Goal: Information Seeking & Learning: Learn about a topic

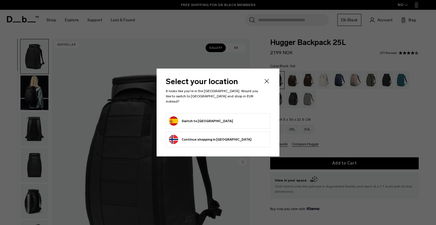
click at [212, 118] on form "Switch to [GEOGRAPHIC_DATA]" at bounding box center [218, 121] width 98 height 9
click at [197, 118] on button "Switch to [GEOGRAPHIC_DATA]" at bounding box center [201, 121] width 64 height 9
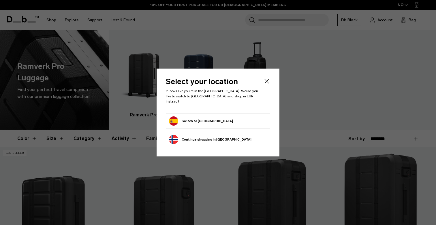
click at [202, 119] on button "Switch to [GEOGRAPHIC_DATA]" at bounding box center [201, 121] width 64 height 9
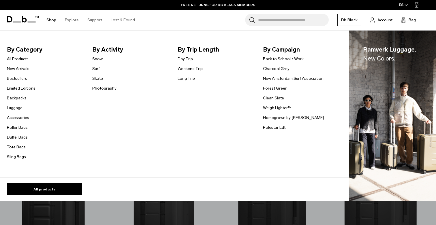
click at [16, 97] on link "Backpacks" at bounding box center [17, 98] width 20 height 6
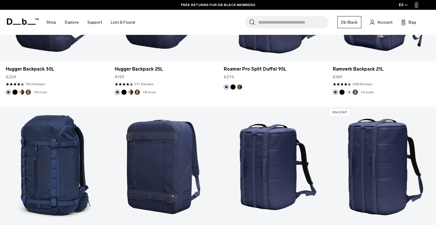
scroll to position [1558, 0]
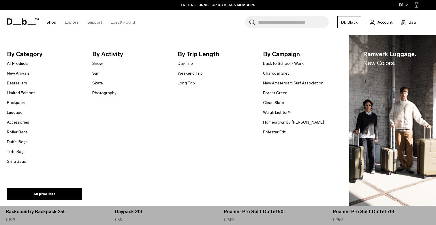
click at [100, 93] on link "Photography" at bounding box center [104, 93] width 24 height 6
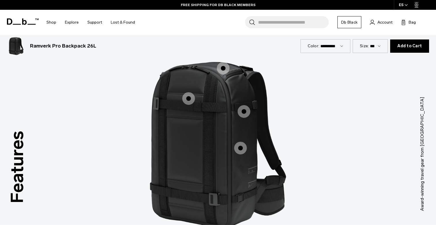
scroll to position [457, 0]
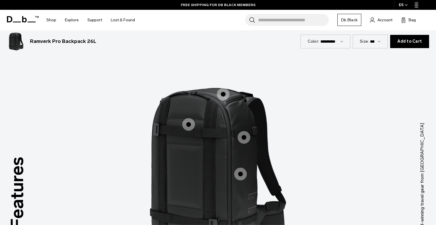
click at [193, 123] on span "1 / 3" at bounding box center [188, 124] width 13 height 13
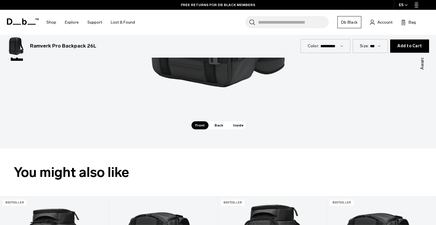
scroll to position [619, 0]
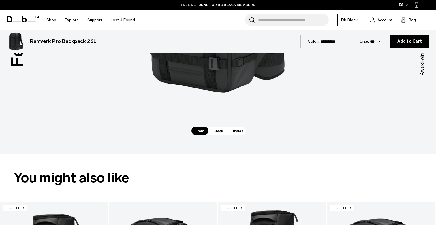
click at [236, 131] on span "Inside" at bounding box center [238, 131] width 18 height 8
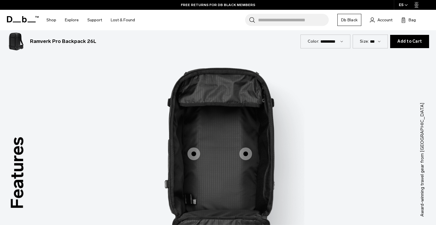
scroll to position [476, 0]
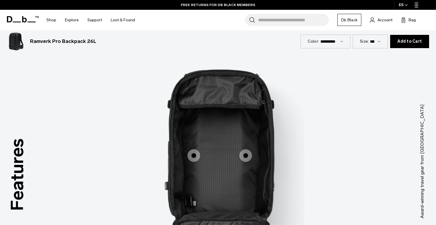
click at [248, 157] on span "3 / 3" at bounding box center [246, 155] width 13 height 13
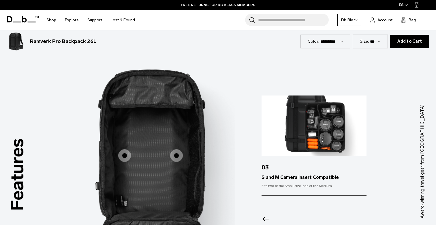
click at [121, 155] on span "3 / 3" at bounding box center [124, 155] width 13 height 13
click at [126, 156] on span "3 / 3" at bounding box center [124, 155] width 13 height 13
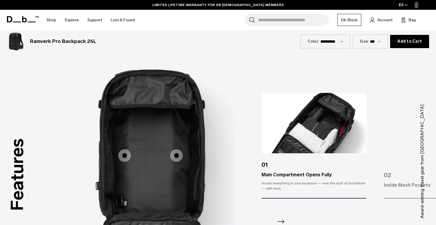
click at [177, 155] on span "3 / 3" at bounding box center [176, 155] width 13 height 13
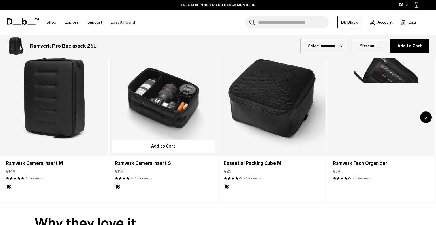
scroll to position [1003, 0]
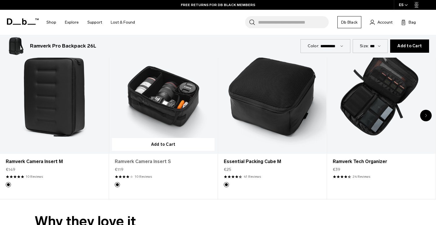
click at [155, 161] on link "Ramverk Camera Insert S" at bounding box center [163, 161] width 97 height 7
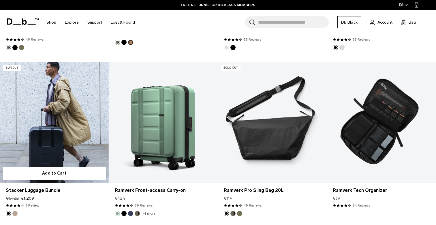
scroll to position [596, 0]
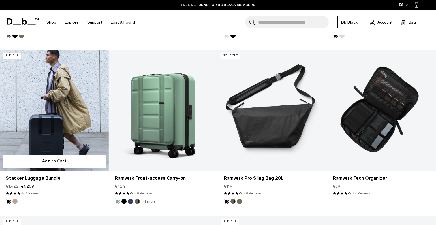
click at [62, 98] on link "Stacker Luggage Bundle" at bounding box center [54, 110] width 109 height 121
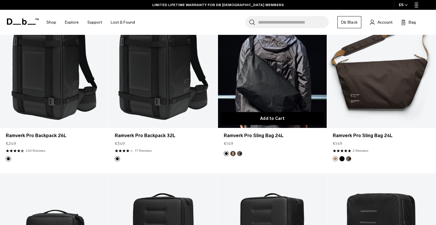
scroll to position [141, 0]
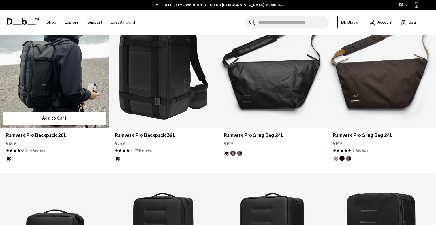
click at [59, 78] on link "Ramverk Pro Backpack 26L" at bounding box center [54, 67] width 109 height 121
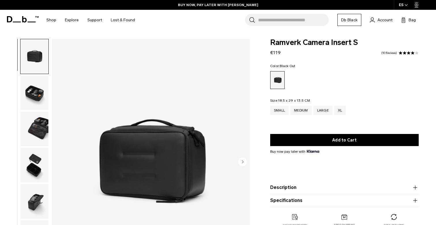
click at [43, 91] on img "button" at bounding box center [34, 93] width 28 height 35
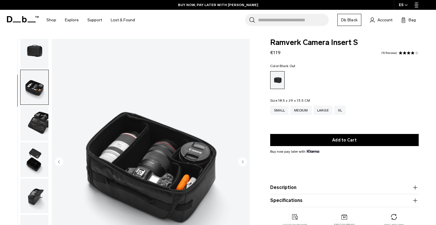
click at [37, 115] on img "button" at bounding box center [34, 123] width 28 height 35
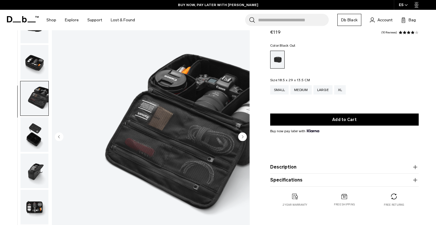
scroll to position [28, 0]
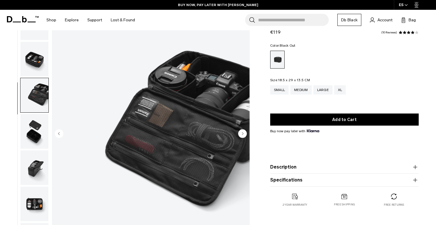
click at [35, 130] on img "button" at bounding box center [34, 131] width 28 height 35
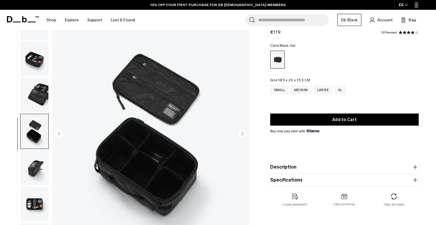
click at [36, 160] on img "button" at bounding box center [34, 168] width 28 height 35
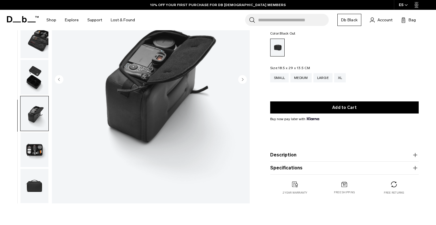
click at [36, 159] on img "button" at bounding box center [34, 150] width 28 height 35
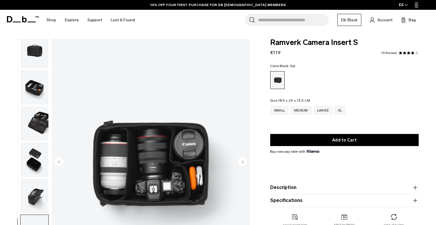
scroll to position [0, 0]
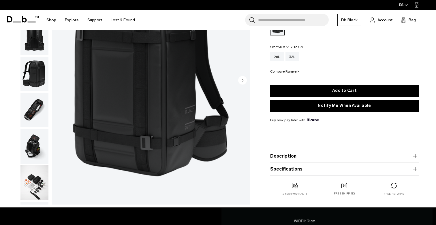
scroll to position [87, 0]
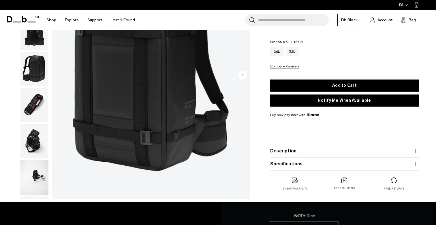
click at [33, 175] on img "button" at bounding box center [34, 177] width 28 height 35
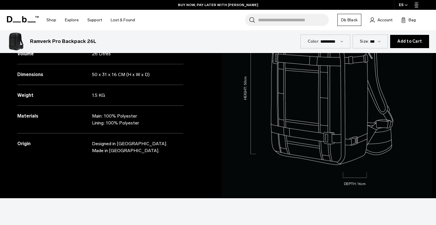
scroll to position [49, 0]
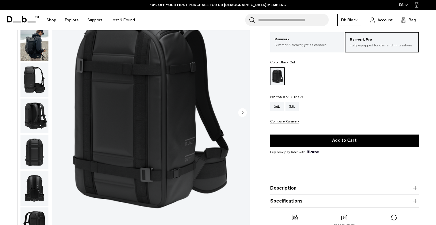
click at [244, 115] on circle "Next slide" at bounding box center [242, 112] width 9 height 9
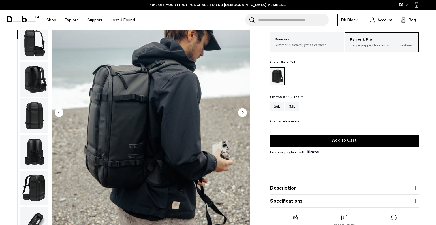
click at [244, 115] on circle "Next slide" at bounding box center [242, 112] width 9 height 9
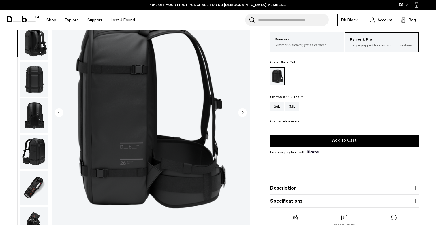
scroll to position [74, 0]
click at [59, 113] on icon "Previous slide" at bounding box center [58, 112] width 1 height 3
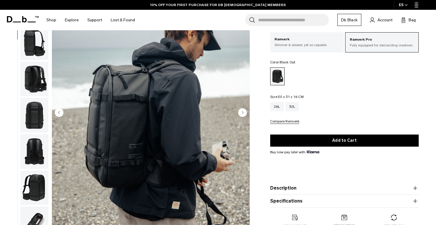
scroll to position [37, 0]
click at [246, 112] on circle "Next slide" at bounding box center [242, 112] width 9 height 9
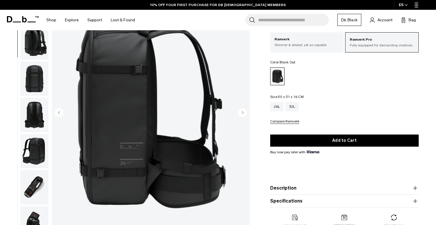
click at [244, 113] on icon "Next slide" at bounding box center [242, 112] width 1 height 3
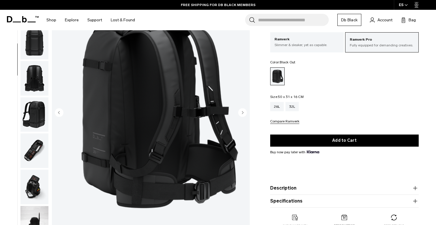
click at [244, 113] on icon "Next slide" at bounding box center [242, 112] width 1 height 3
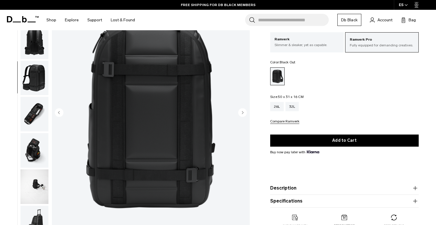
click at [244, 113] on icon "Next slide" at bounding box center [242, 112] width 1 height 3
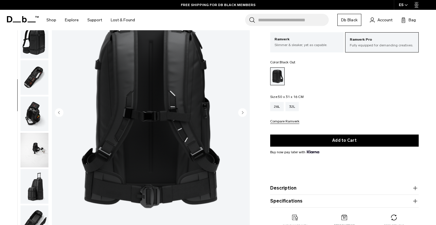
click at [244, 113] on icon "Next slide" at bounding box center [242, 112] width 1 height 3
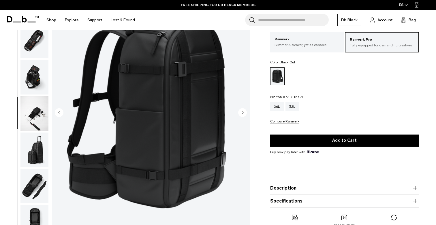
scroll to position [220, 0]
click at [244, 113] on icon "Next slide" at bounding box center [242, 112] width 1 height 3
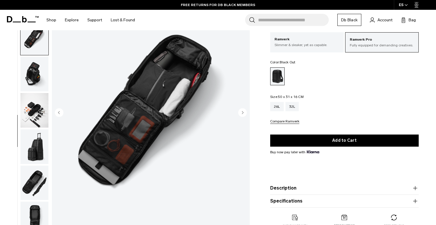
click at [243, 114] on icon "Next slide" at bounding box center [242, 112] width 1 height 3
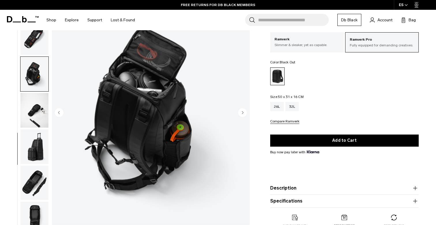
click at [243, 114] on icon "Next slide" at bounding box center [242, 112] width 1 height 3
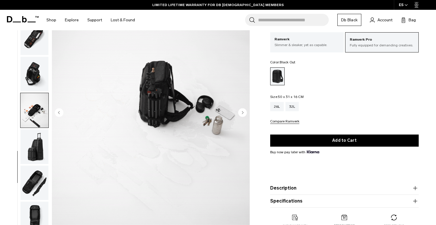
click at [243, 114] on icon "Next slide" at bounding box center [242, 112] width 1 height 3
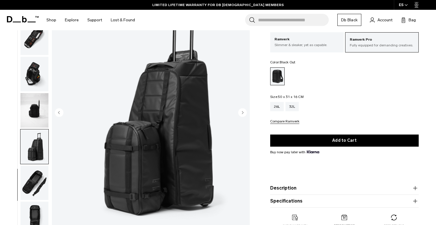
click at [243, 114] on icon "Next slide" at bounding box center [242, 112] width 1 height 3
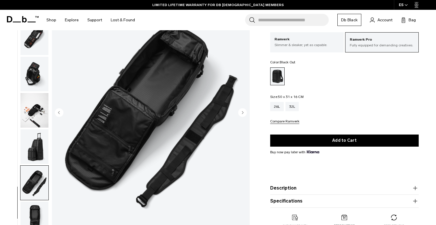
click at [243, 114] on icon "Next slide" at bounding box center [242, 112] width 1 height 3
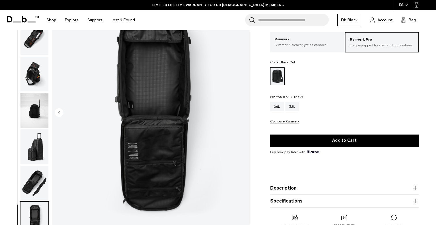
click at [243, 114] on img "13 / 13" at bounding box center [151, 113] width 198 height 247
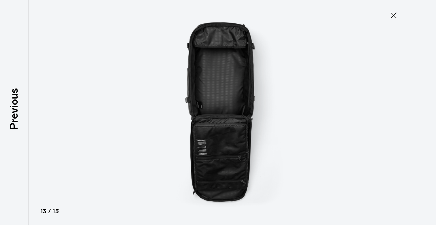
click at [392, 17] on icon at bounding box center [394, 15] width 6 height 6
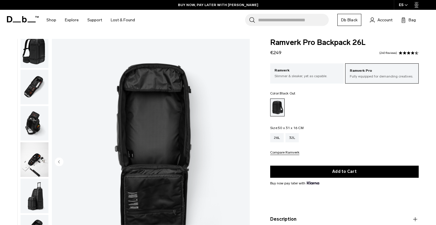
scroll to position [0, 0]
